Goal: Task Accomplishment & Management: Manage account settings

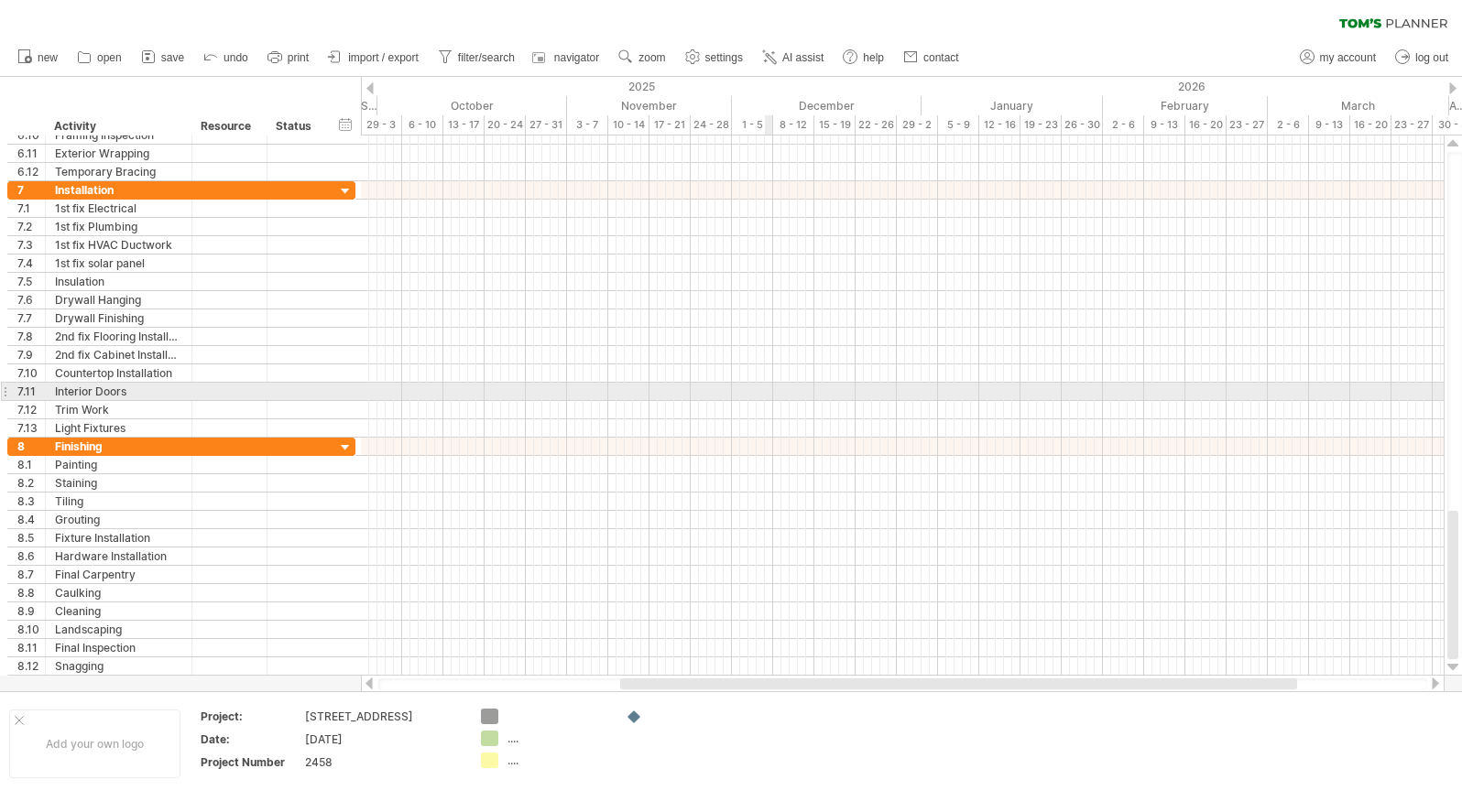
click at [766, 393] on div at bounding box center [901, 392] width 1083 height 18
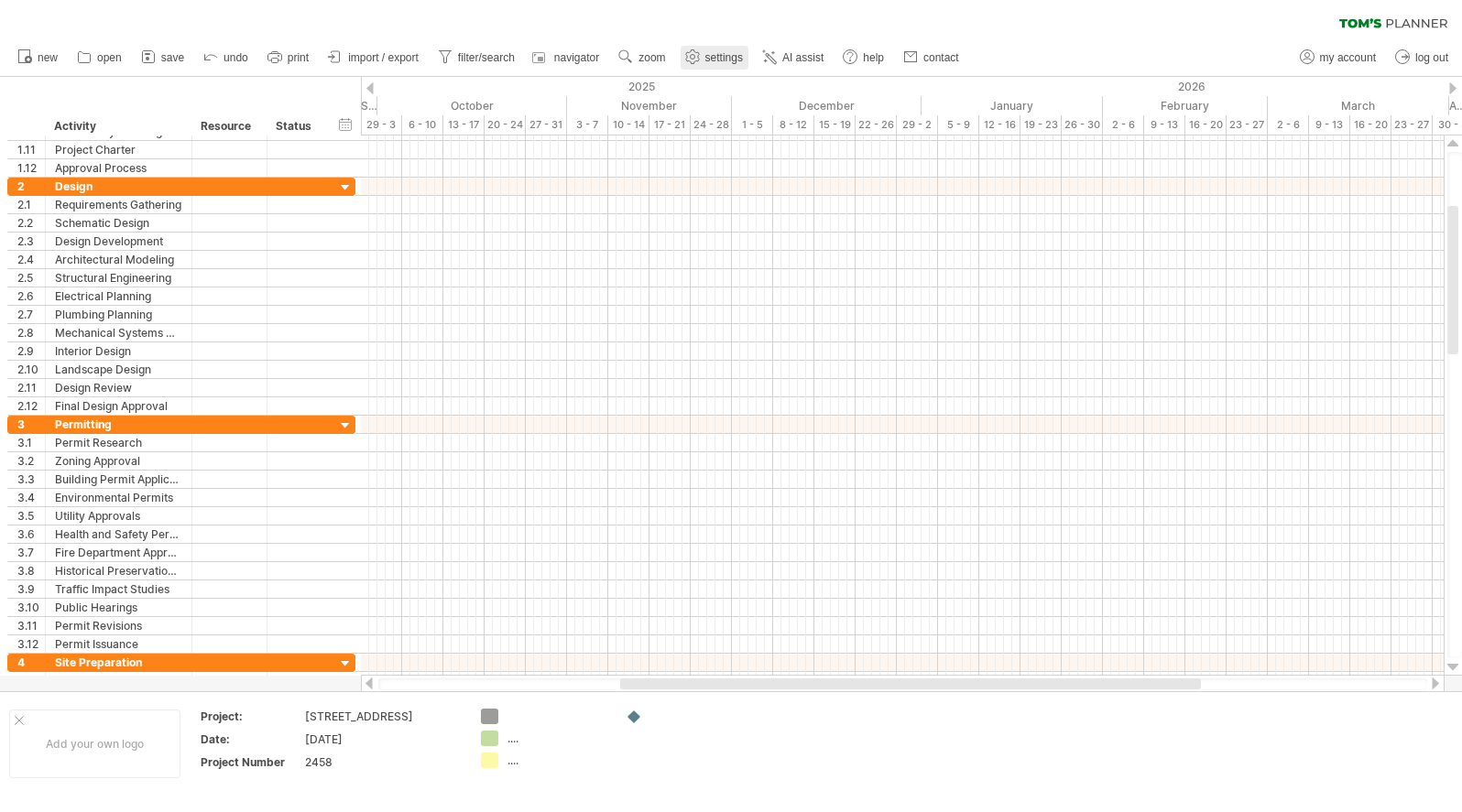
click at [711, 53] on span "settings" at bounding box center [724, 57] width 38 height 13
select select "*"
select select "**"
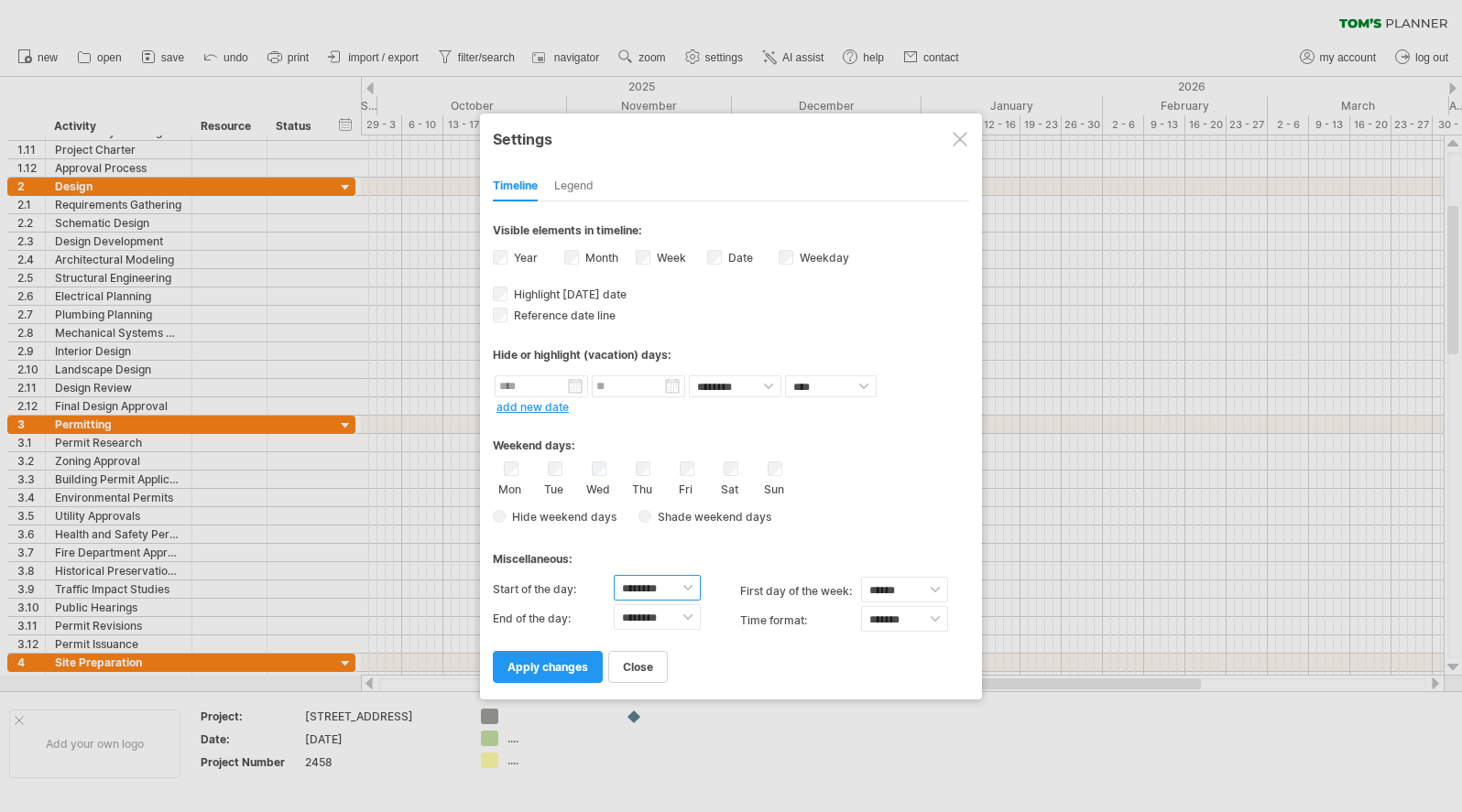
select select "*"
click at [561, 667] on span "apply changes" at bounding box center [547, 667] width 80 height 14
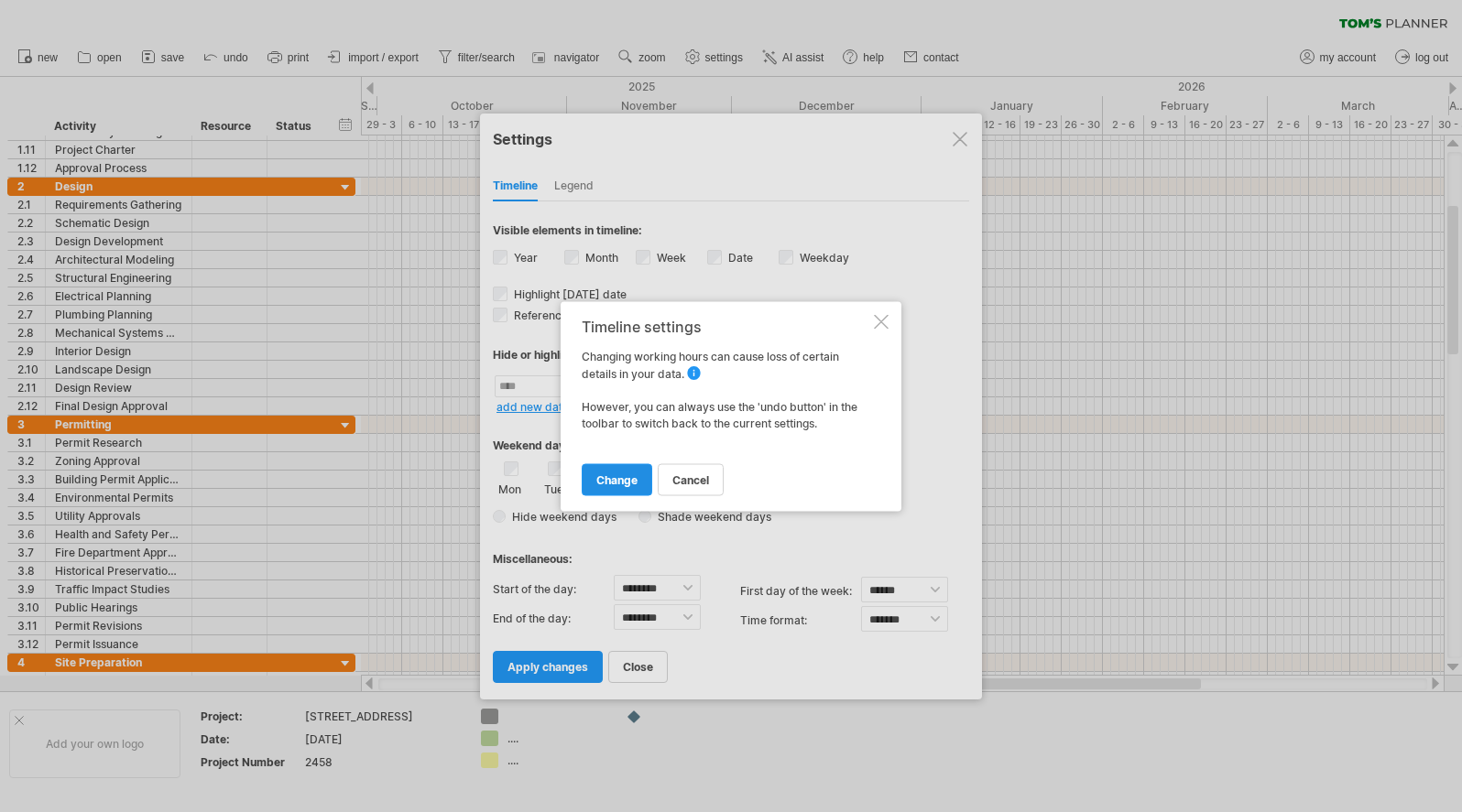
click at [631, 480] on span "change" at bounding box center [617, 479] width 42 height 14
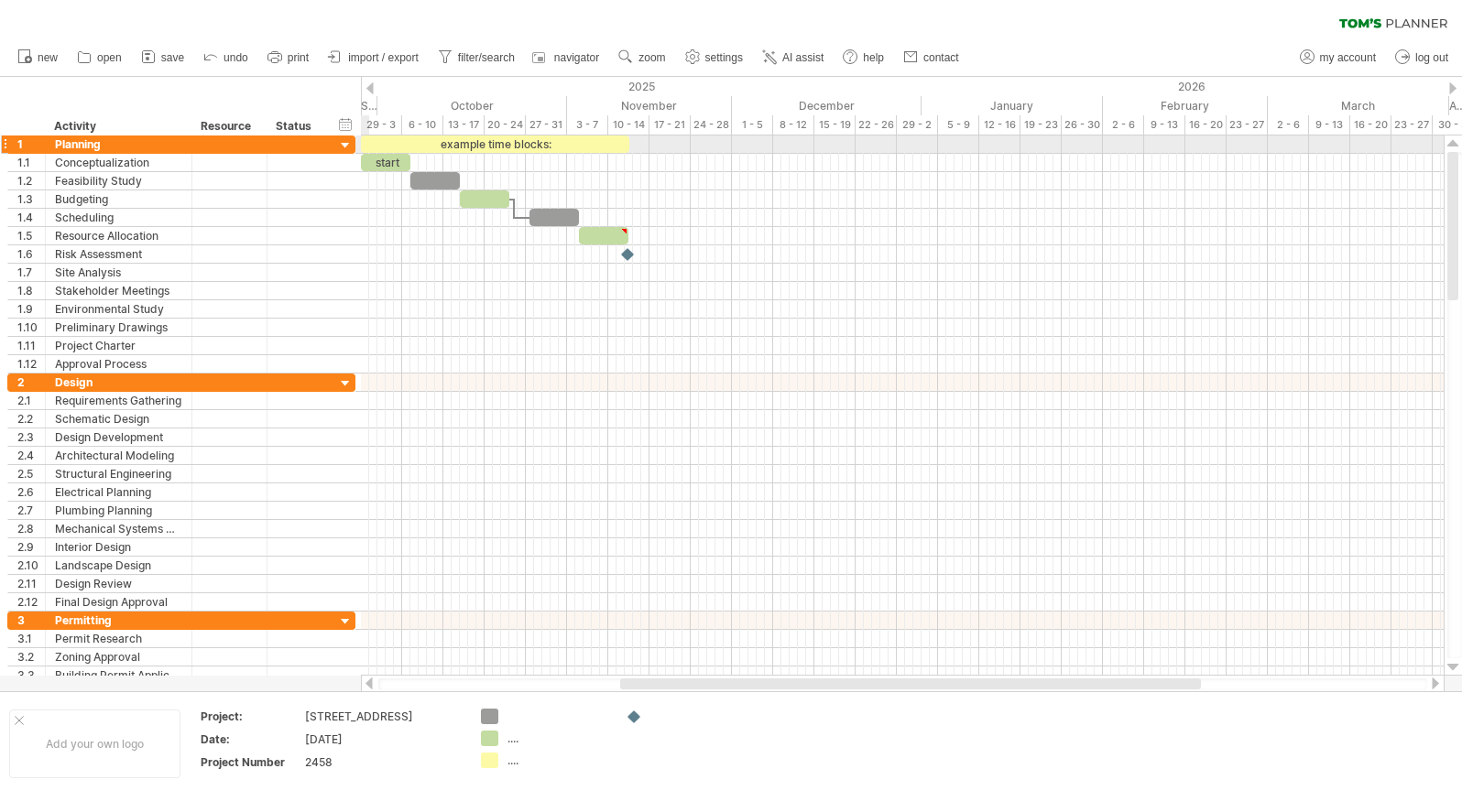
click at [348, 142] on div at bounding box center [346, 147] width 18 height 18
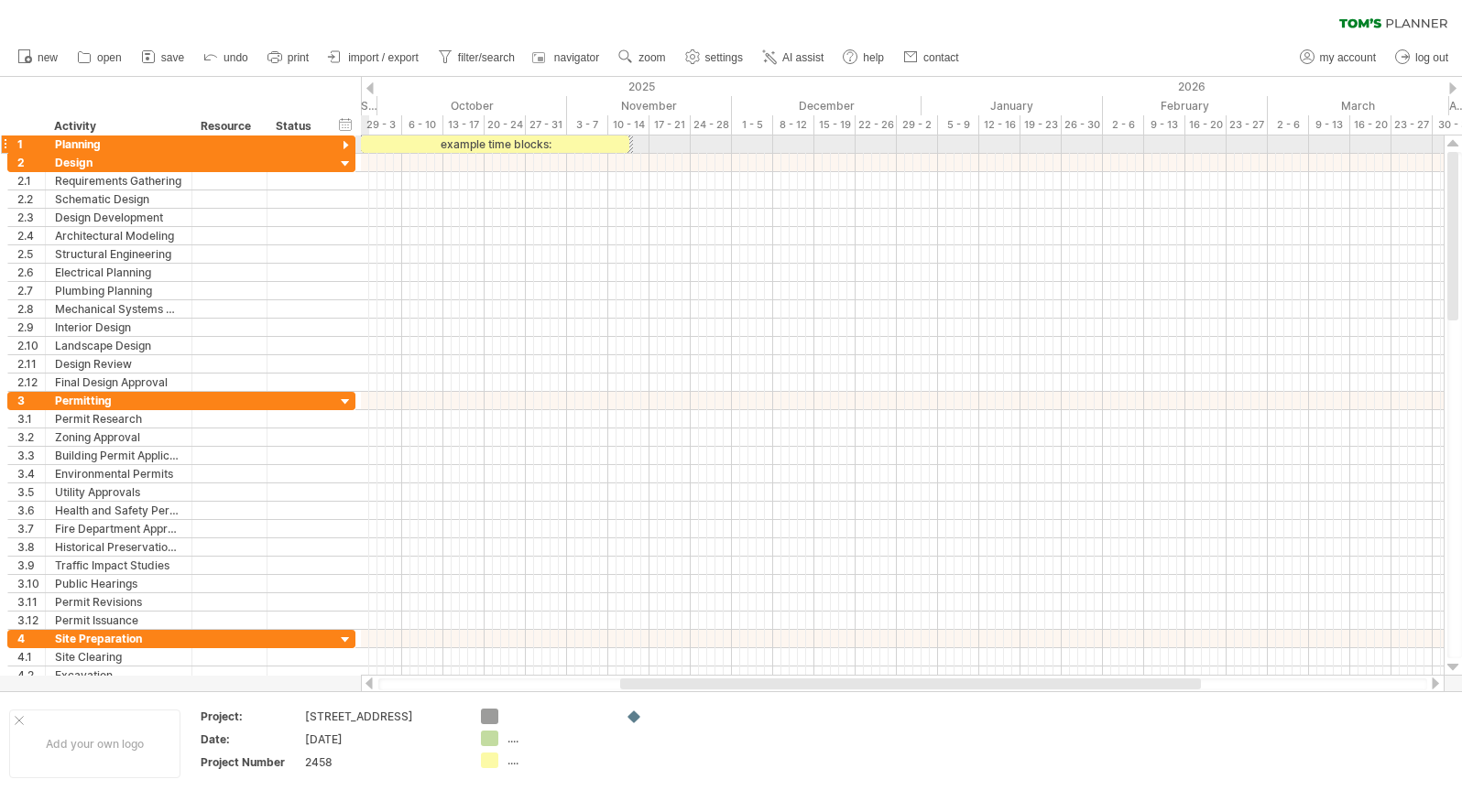
click at [348, 142] on div at bounding box center [346, 147] width 18 height 18
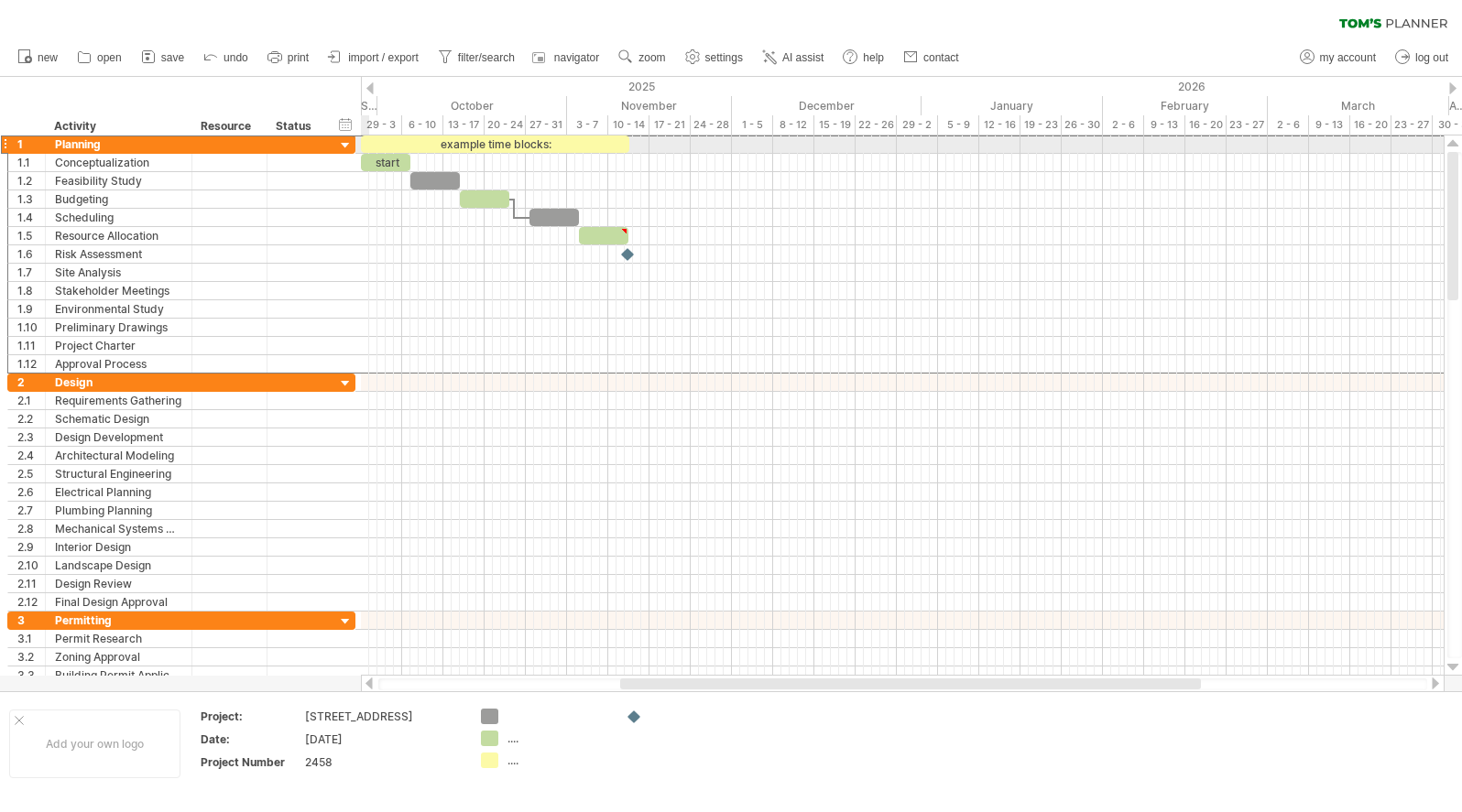
click at [6, 141] on div at bounding box center [4, 144] width 7 height 19
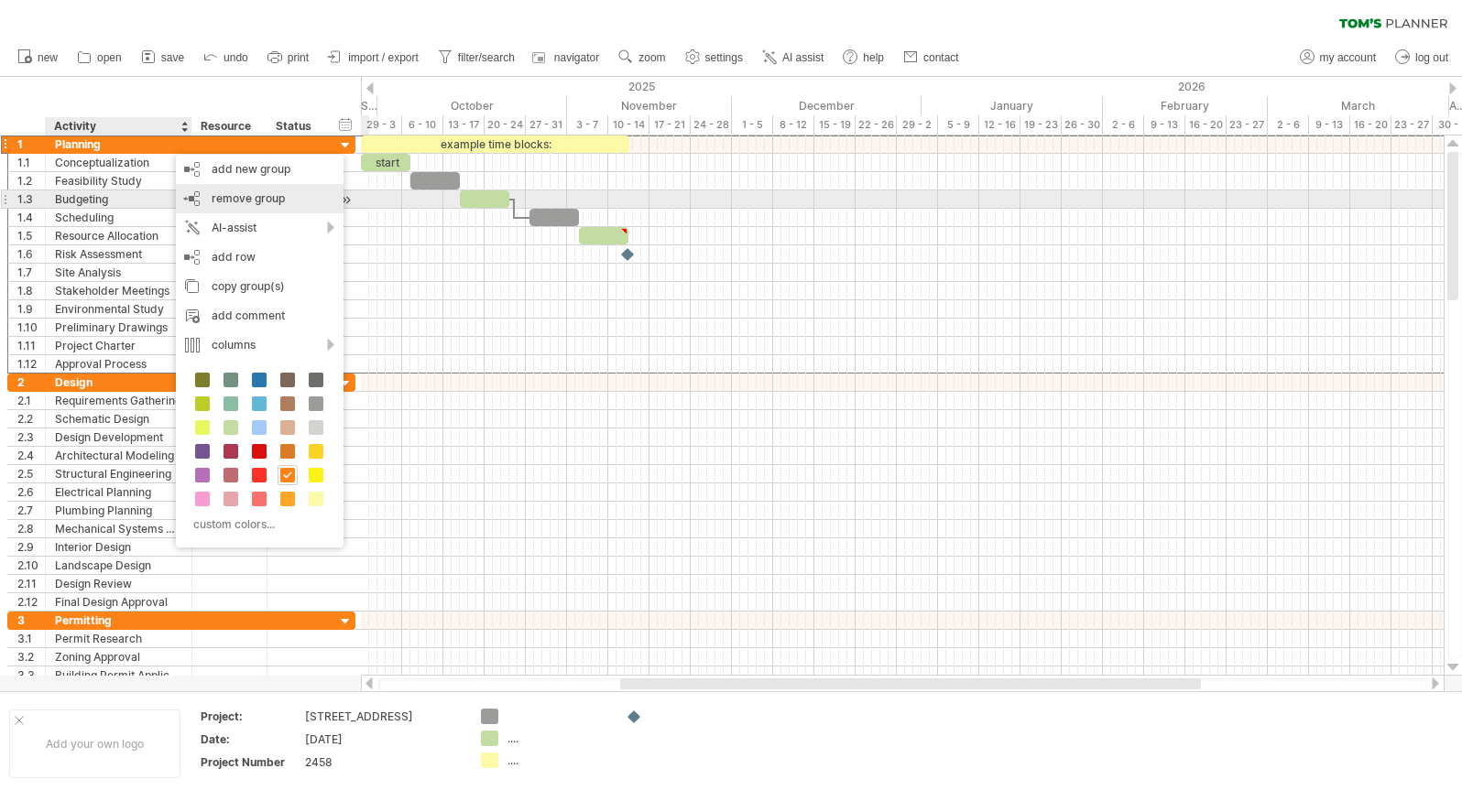
click at [231, 201] on span "remove group" at bounding box center [249, 198] width 73 height 14
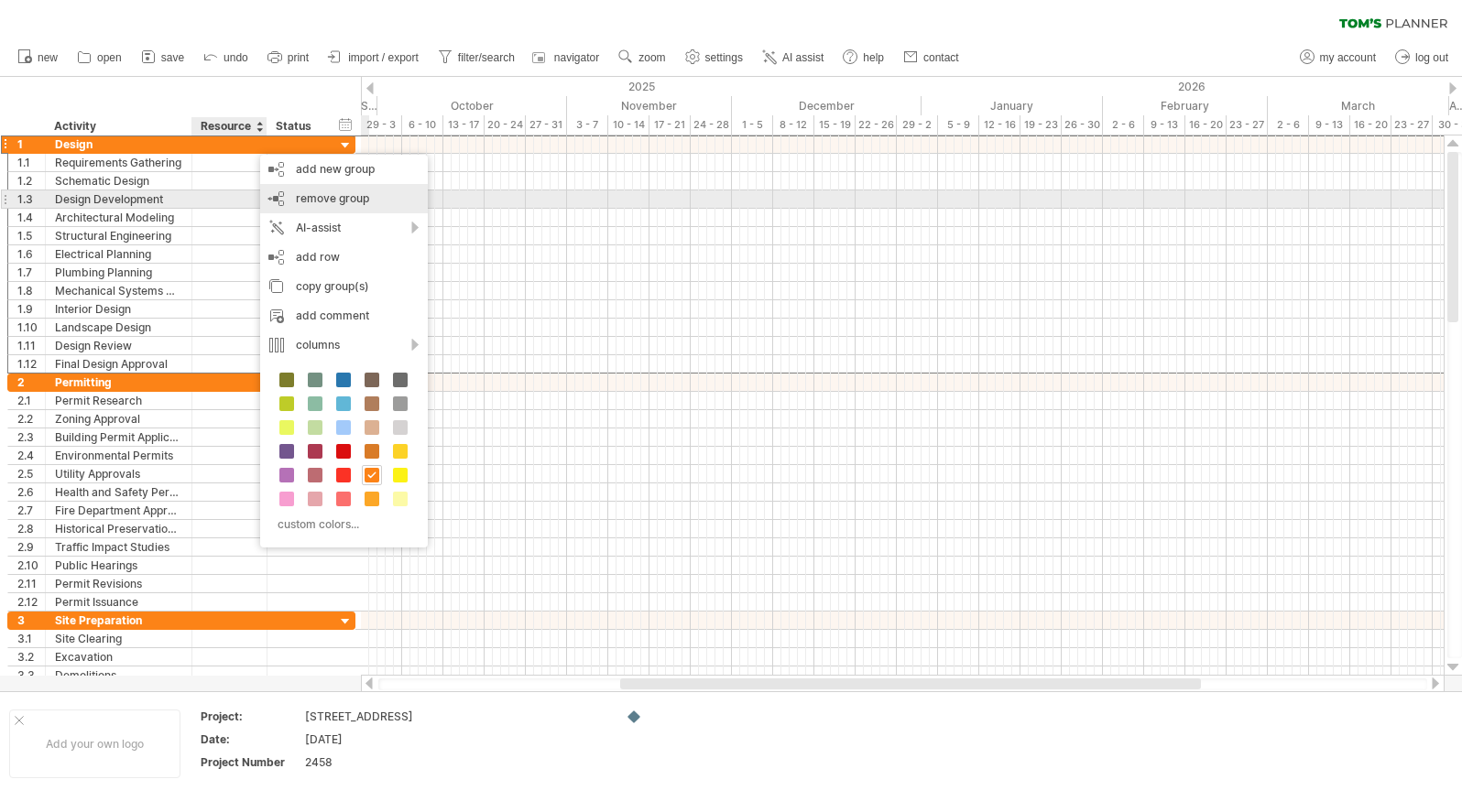
click at [345, 196] on span "remove group" at bounding box center [333, 198] width 73 height 14
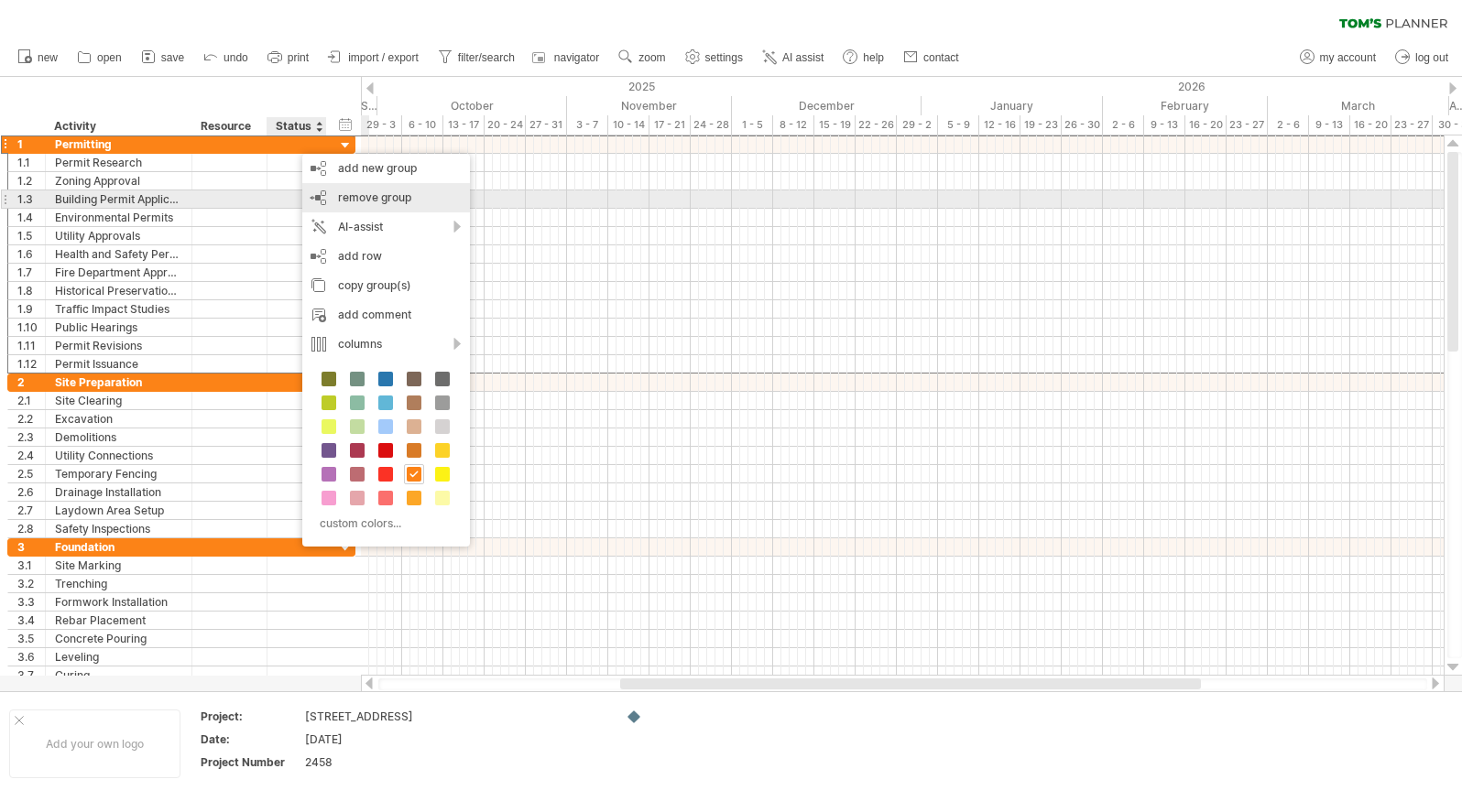
click at [376, 197] on span "remove group" at bounding box center [374, 197] width 73 height 14
